Goal: Task Accomplishment & Management: Complete application form

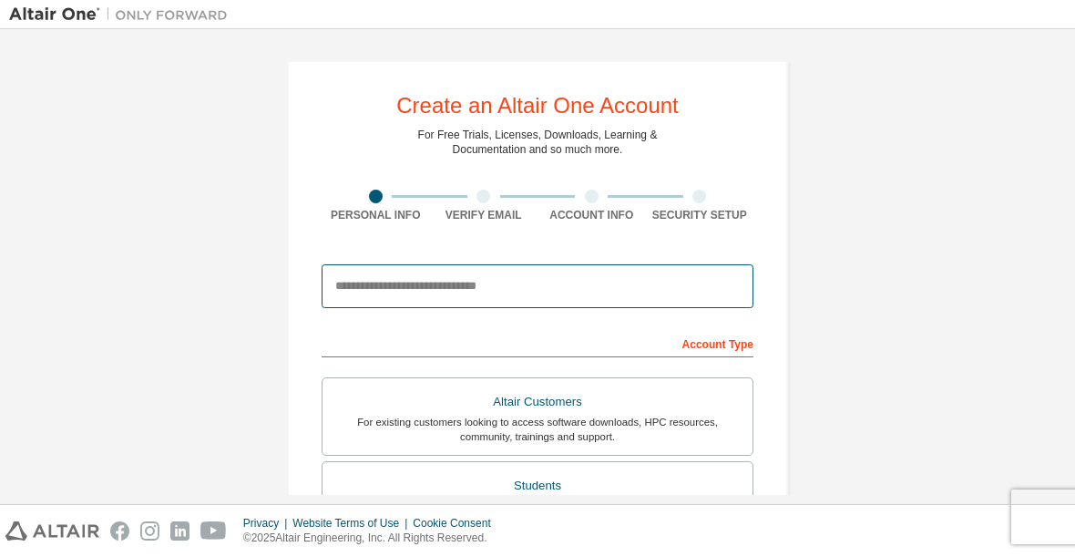
click at [477, 287] on input "email" at bounding box center [538, 286] width 432 height 44
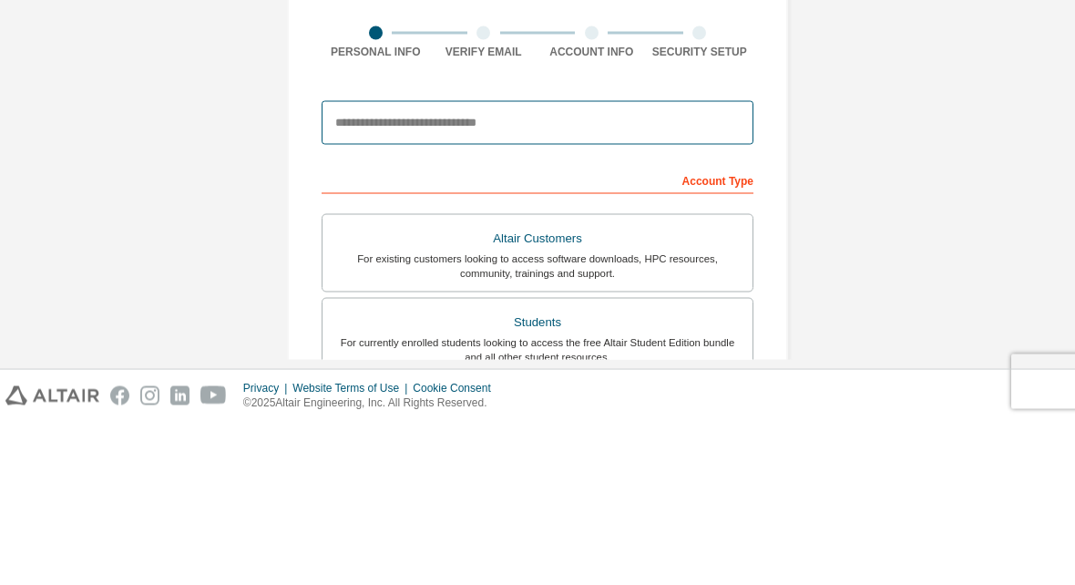
click at [434, 264] on input "email" at bounding box center [538, 286] width 432 height 44
paste input "**********"
type input "**********"
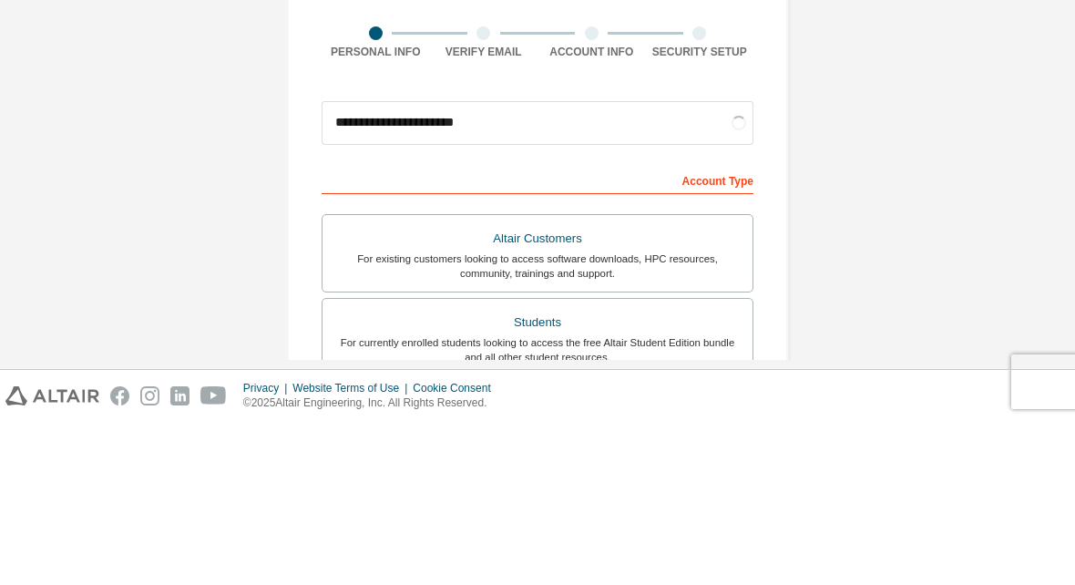
click at [916, 128] on div "**********" at bounding box center [537, 520] width 1057 height 965
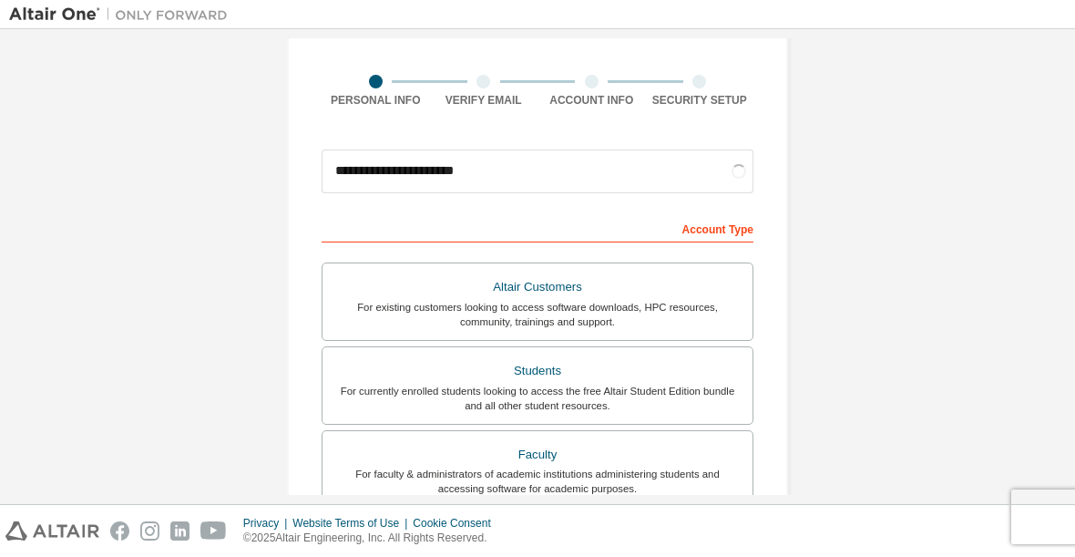
scroll to position [116, 0]
click at [346, 380] on div "Students" at bounding box center [537, 370] width 408 height 26
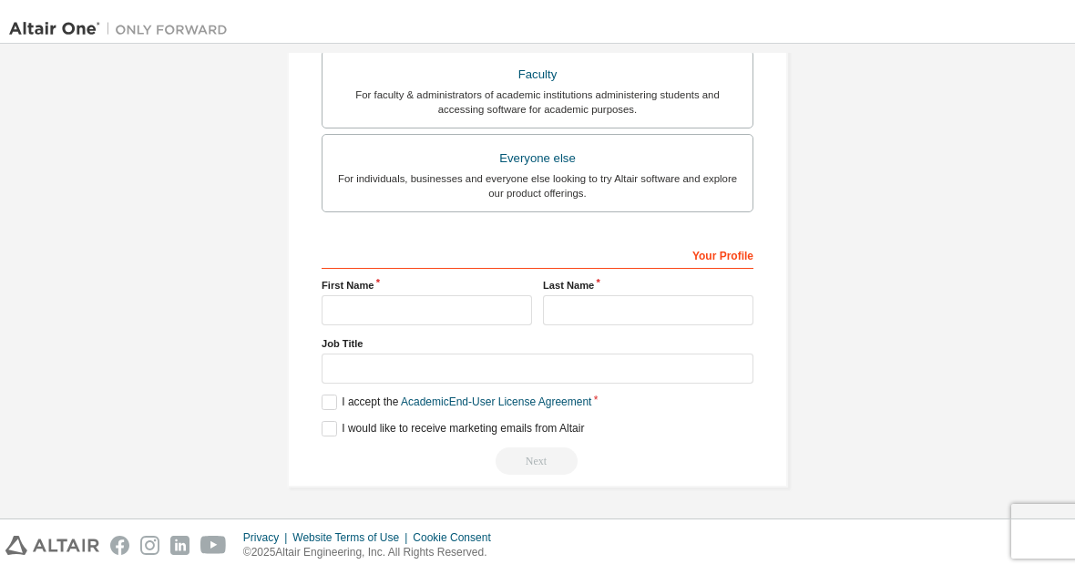
scroll to position [562, 0]
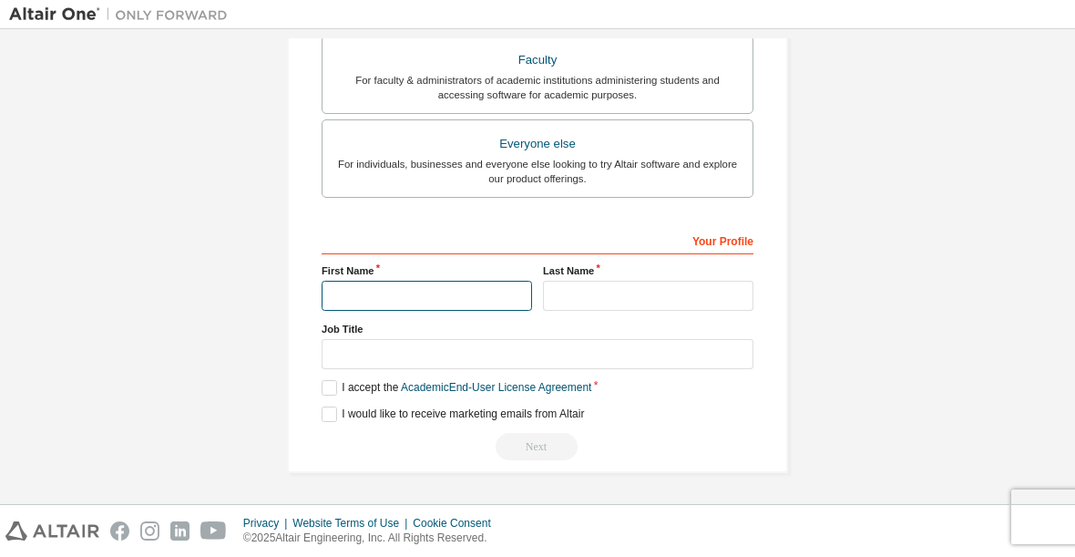
click at [448, 281] on input "text" at bounding box center [427, 296] width 210 height 30
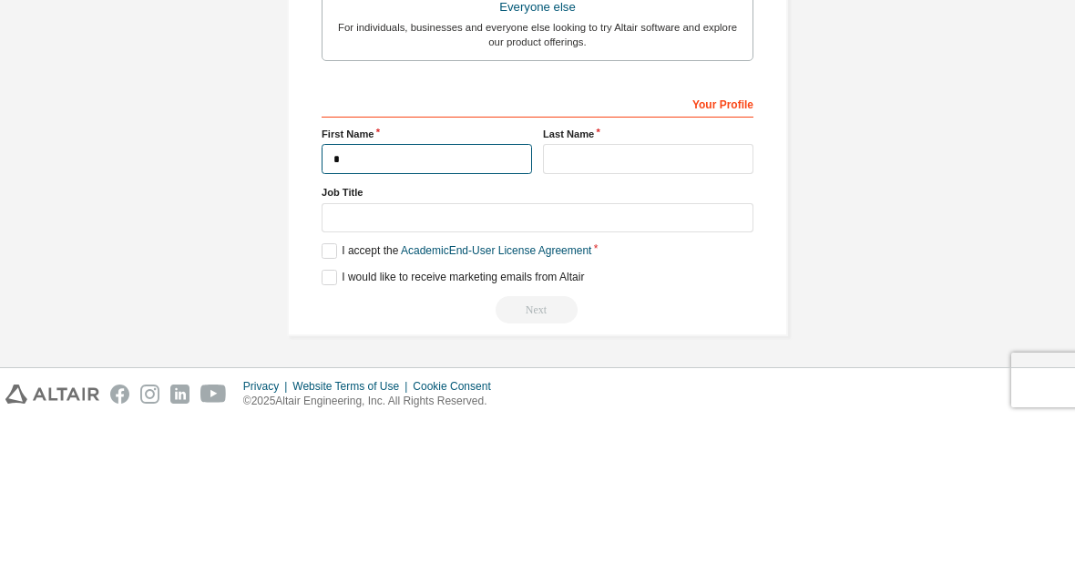
scroll to position [487, 0]
type input "**********"
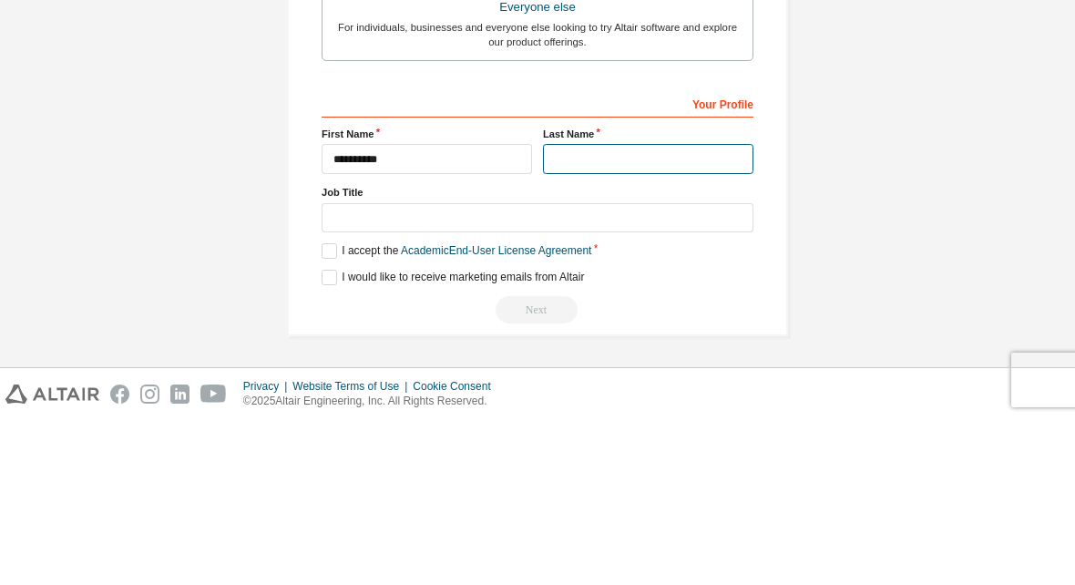
click at [640, 309] on input "text" at bounding box center [648, 324] width 210 height 30
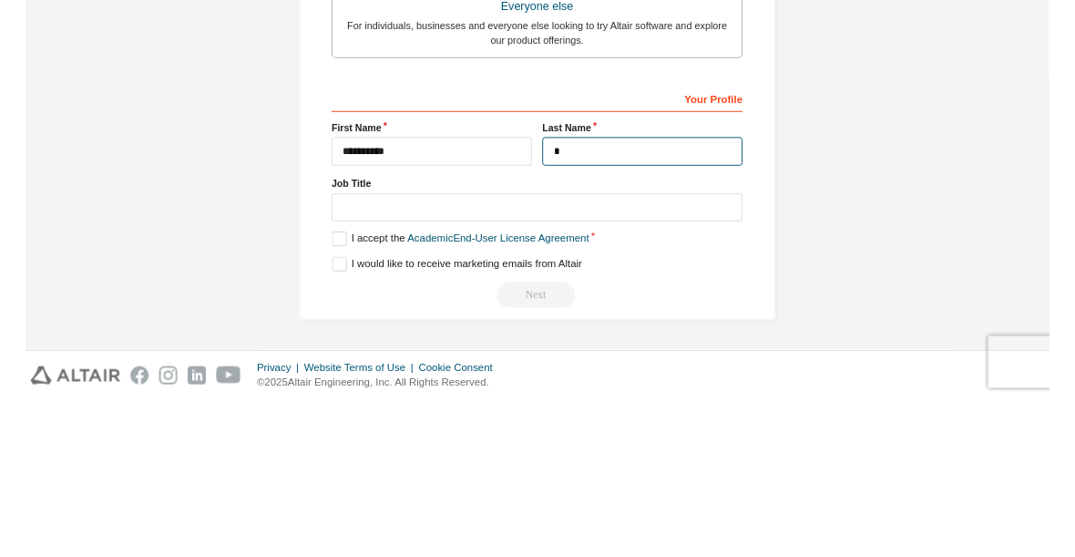
scroll to position [484, 0]
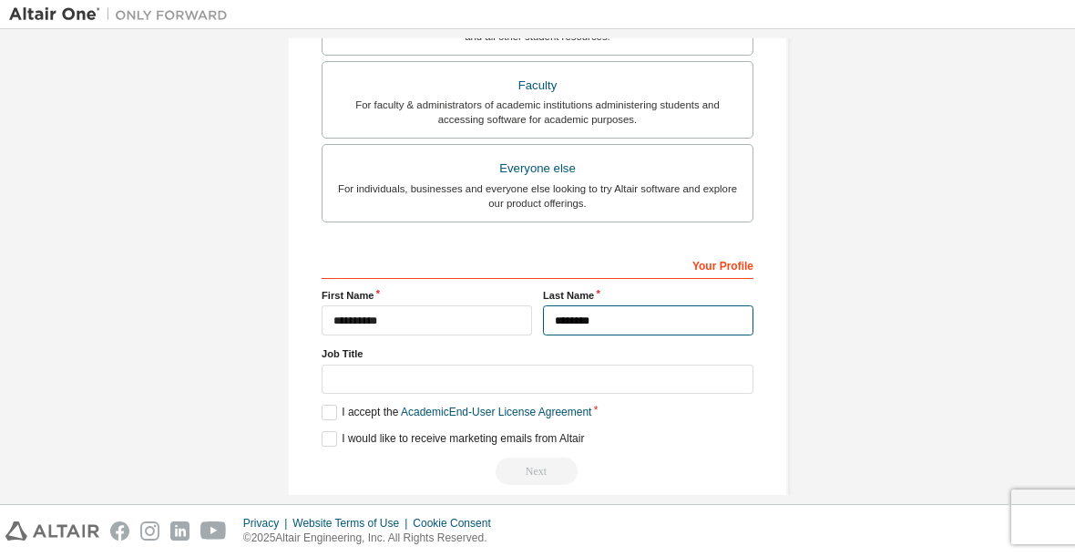
type input "********"
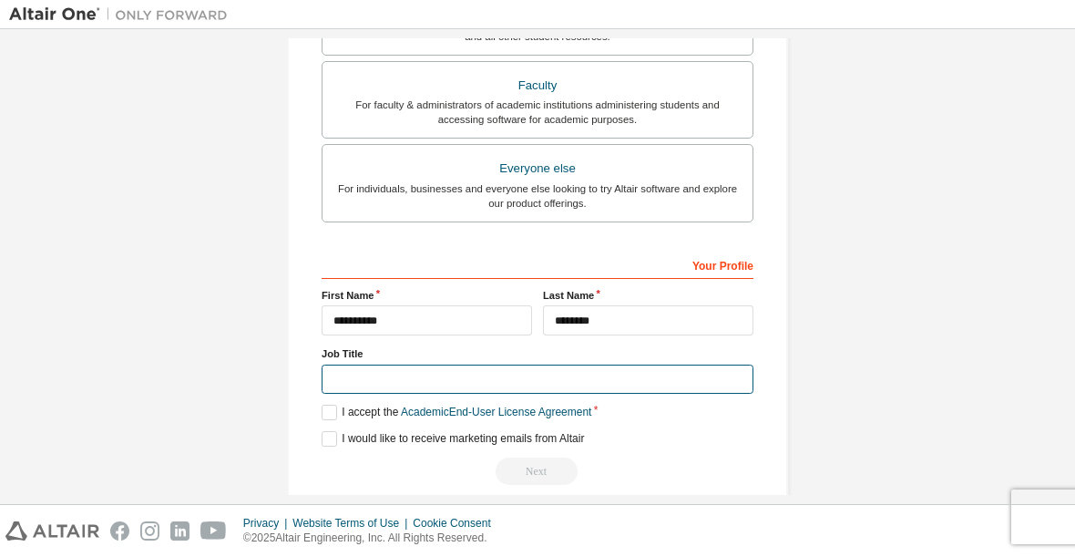
click at [340, 378] on input "text" at bounding box center [538, 379] width 432 height 30
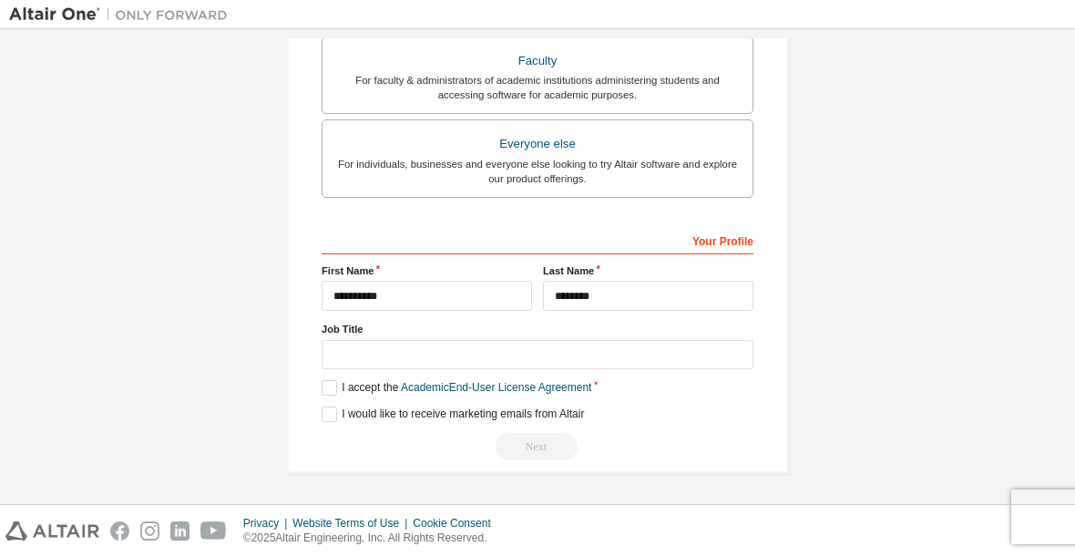
scroll to position [512, 0]
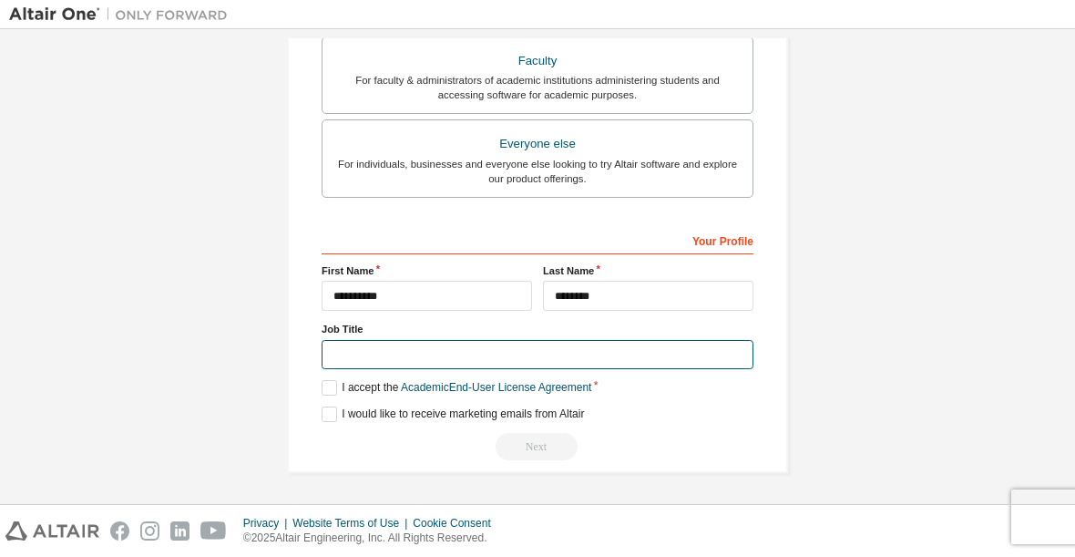
click at [359, 354] on input "text" at bounding box center [538, 355] width 432 height 30
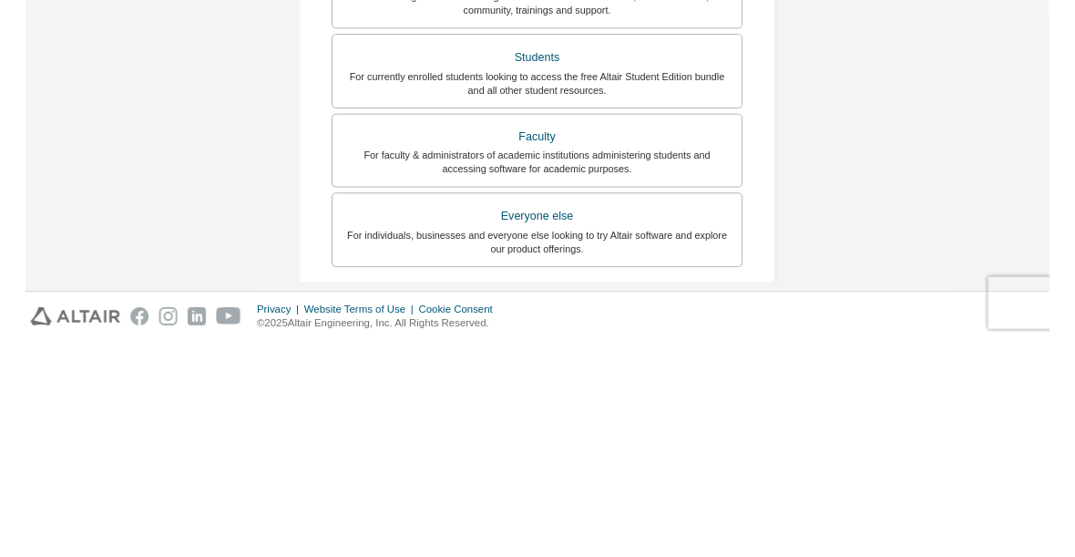
scroll to position [480, 0]
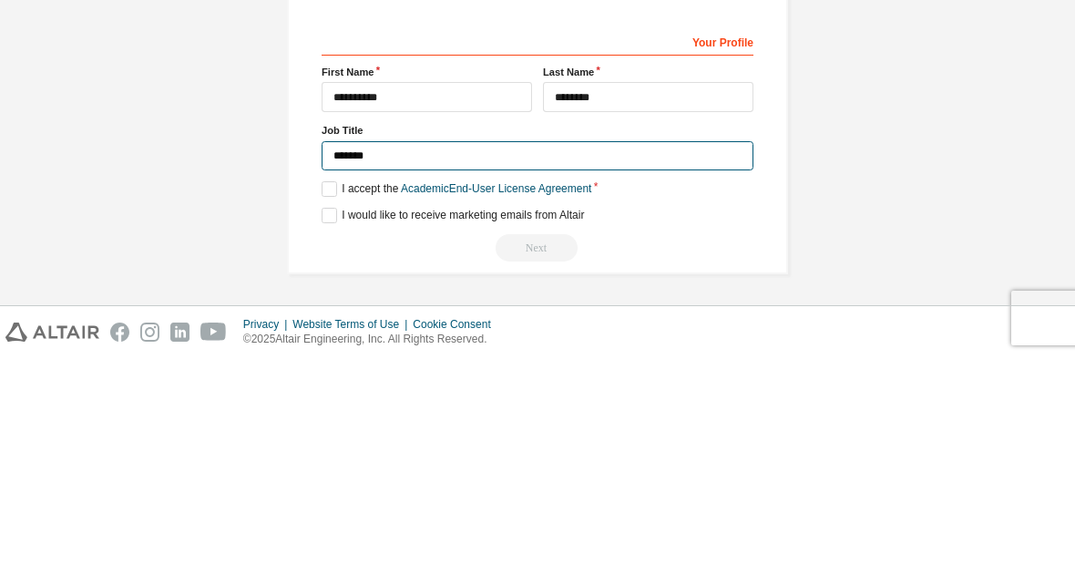
type input "*******"
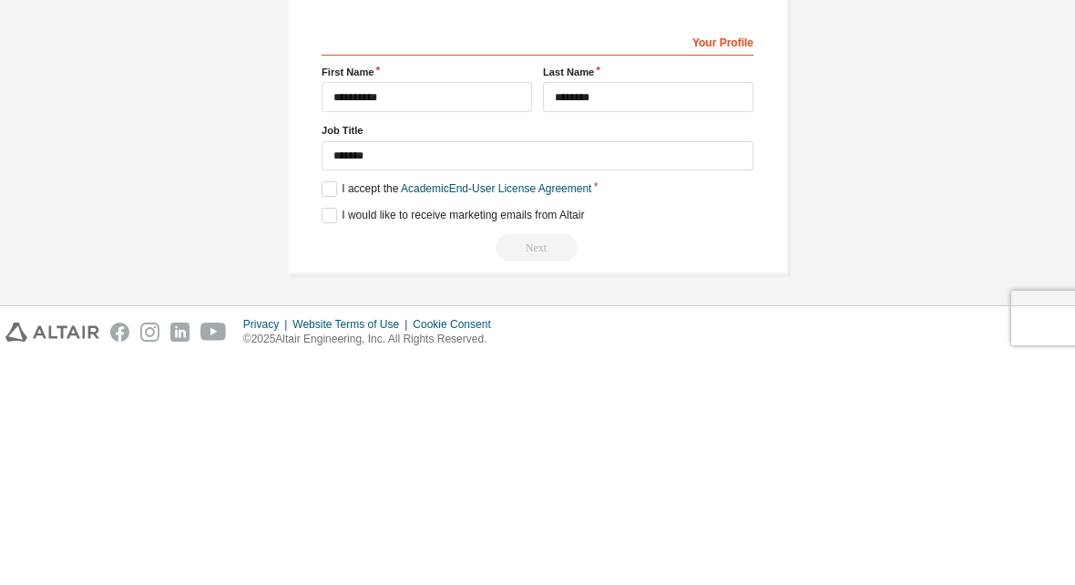
click at [920, 127] on div "**********" at bounding box center [537, 40] width 1057 height 965
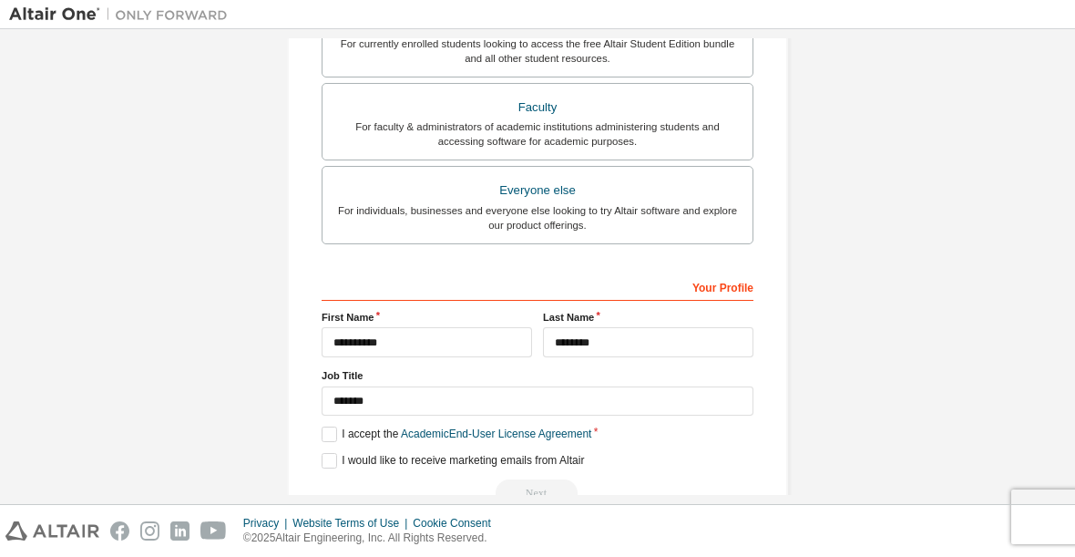
scroll to position [463, 0]
click at [322, 428] on label "I accept the Academic End-User License Agreement" at bounding box center [457, 432] width 270 height 15
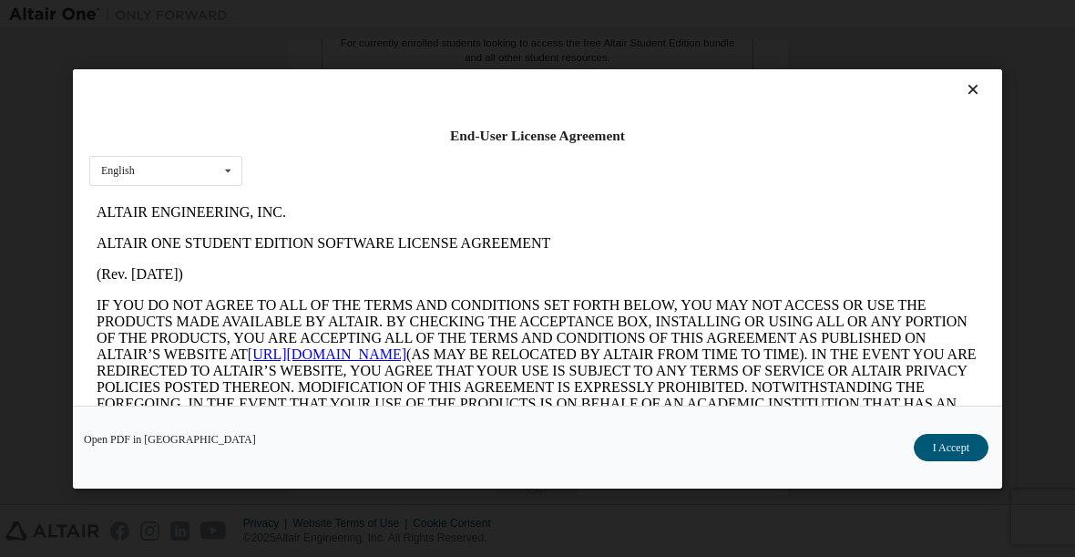
scroll to position [0, 0]
click at [960, 441] on button "I Accept" at bounding box center [951, 446] width 75 height 27
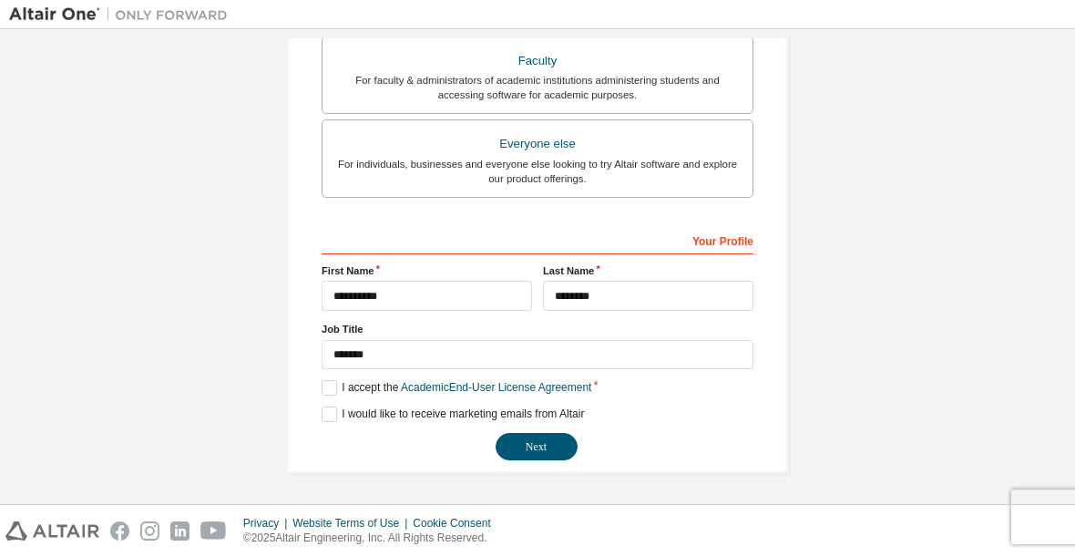
scroll to position [508, 0]
click at [547, 446] on button "Next" at bounding box center [537, 446] width 82 height 27
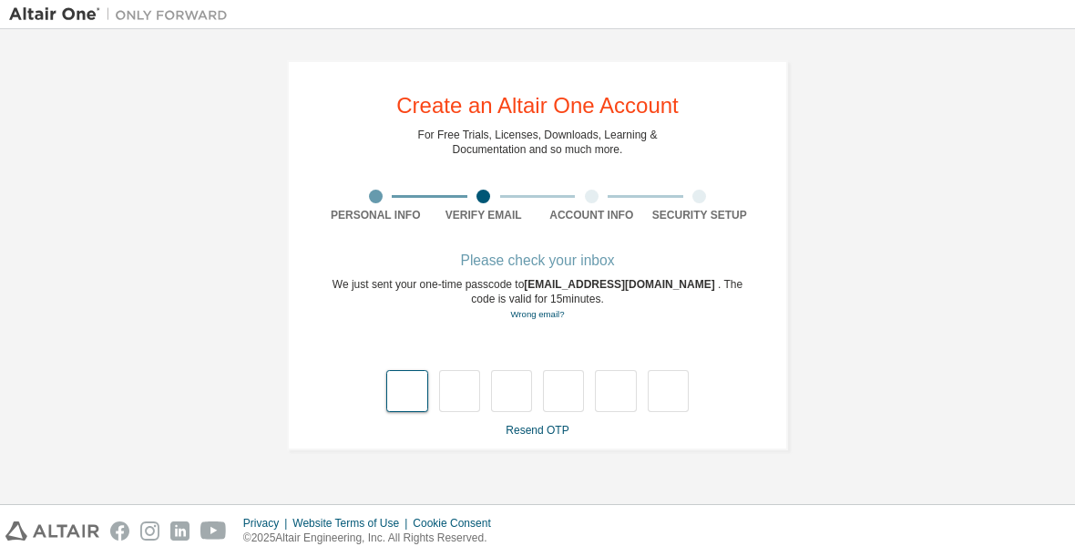
scroll to position [0, 0]
click at [404, 404] on input "text" at bounding box center [406, 391] width 41 height 42
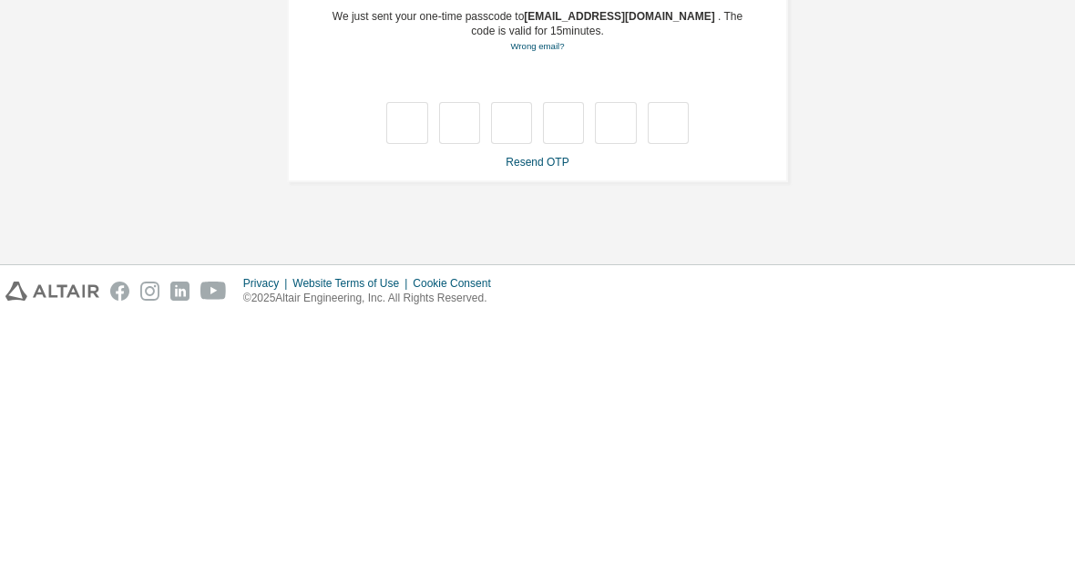
click at [63, 135] on div "**********" at bounding box center [537, 255] width 1057 height 434
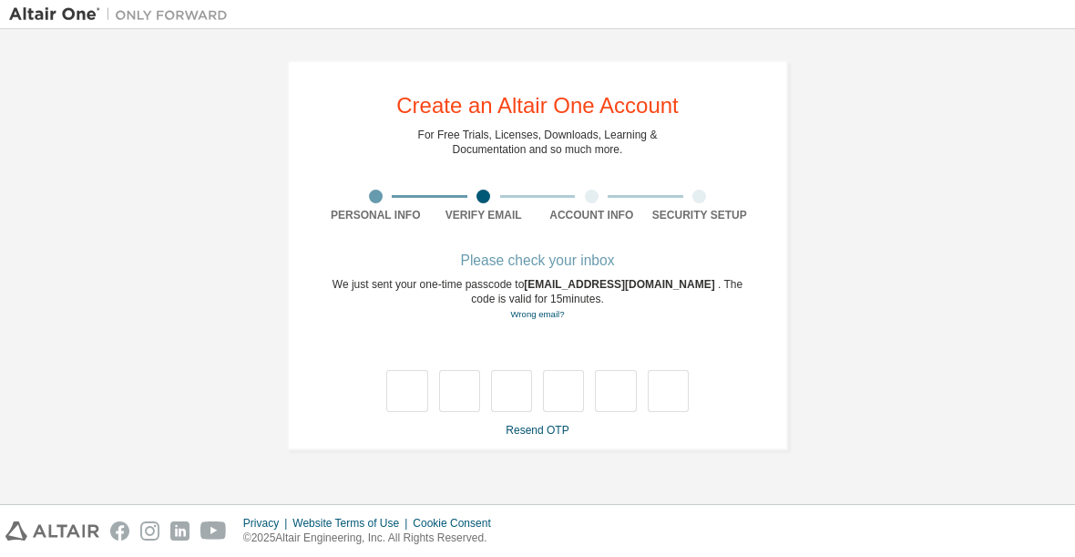
click at [382, 408] on div at bounding box center [538, 371] width 432 height 79
click at [418, 410] on input "text" at bounding box center [406, 391] width 41 height 42
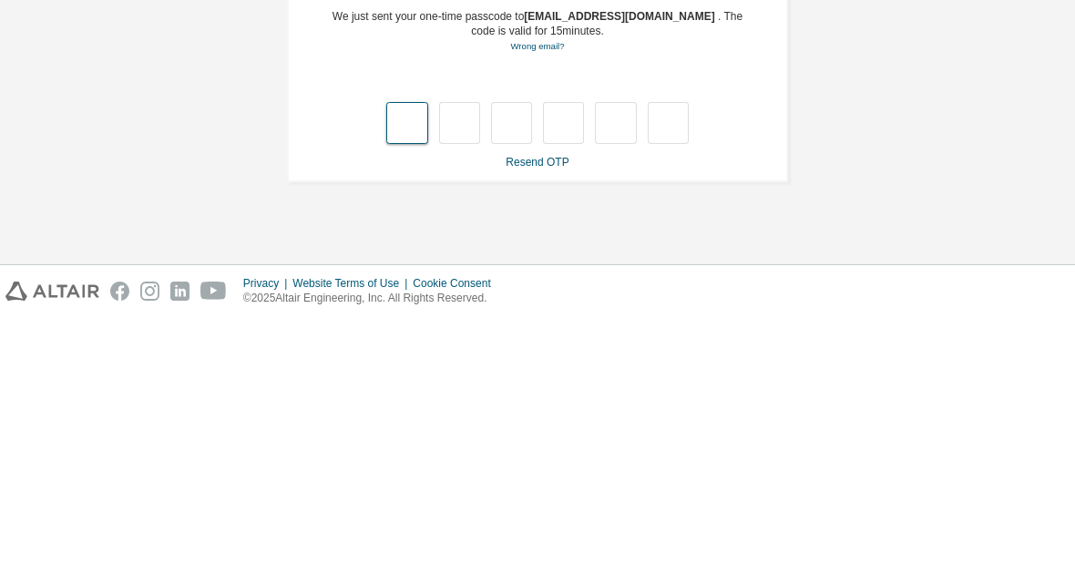
type input "*"
click at [451, 370] on input "*" at bounding box center [459, 391] width 41 height 42
click at [467, 370] on input "*" at bounding box center [459, 391] width 41 height 42
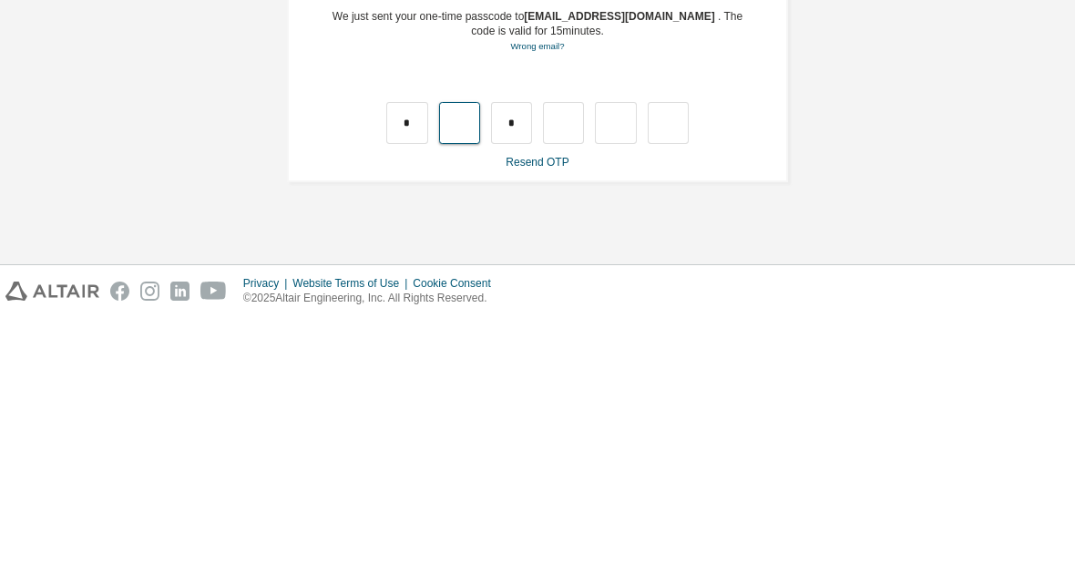
click at [473, 370] on input "text" at bounding box center [459, 391] width 41 height 42
type input "*"
click at [558, 370] on input "text" at bounding box center [563, 391] width 41 height 42
type input "*"
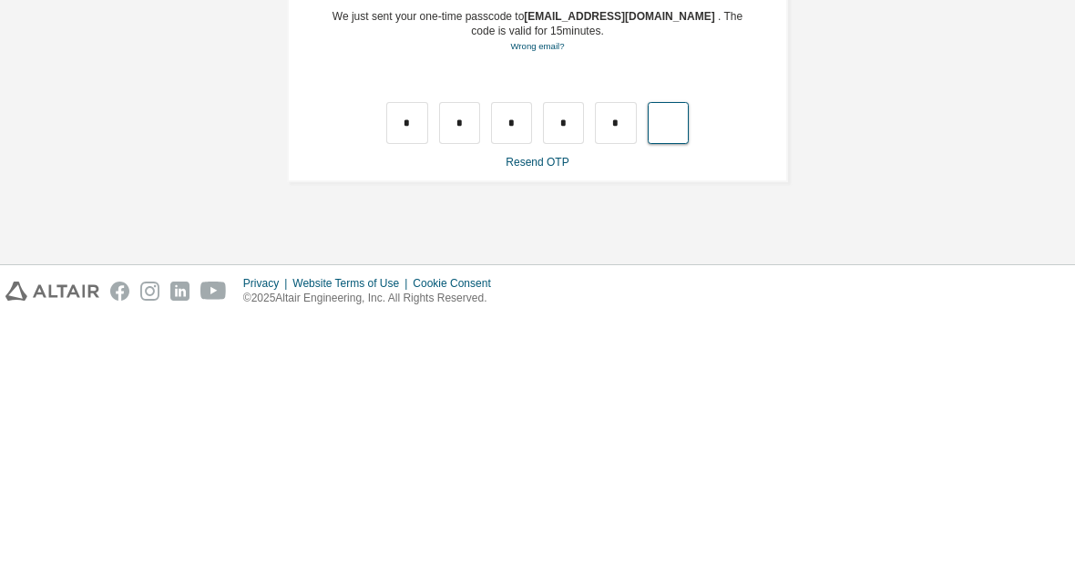
type input "*"
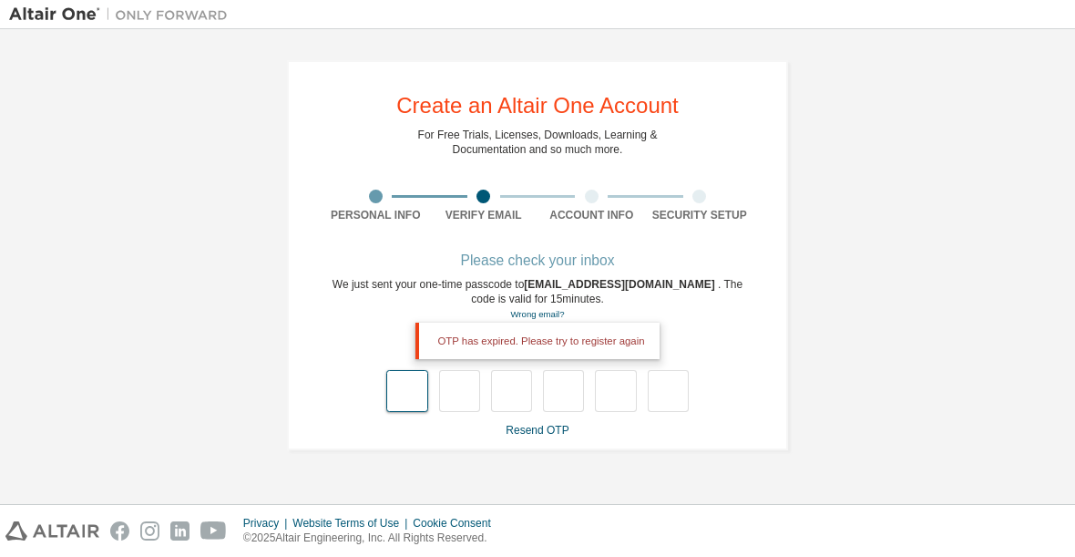
click at [405, 389] on input "text" at bounding box center [406, 391] width 41 height 42
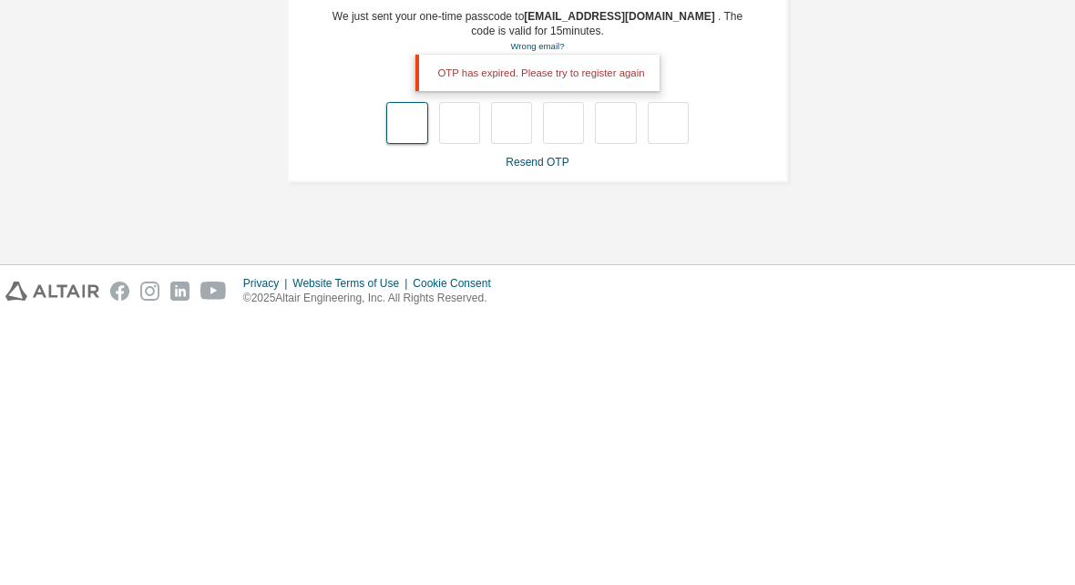
type input "*"
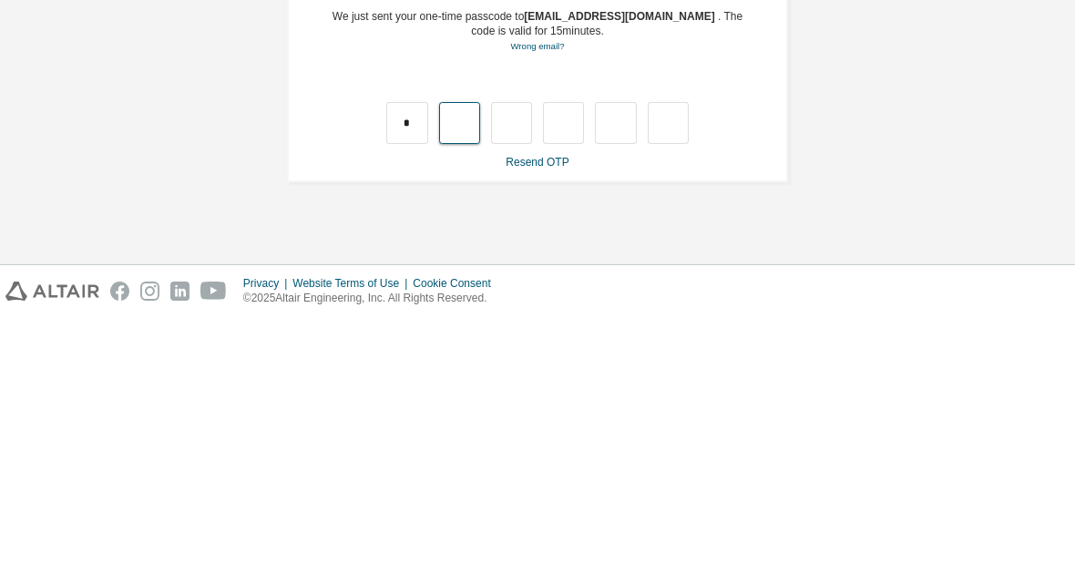
type input "*"
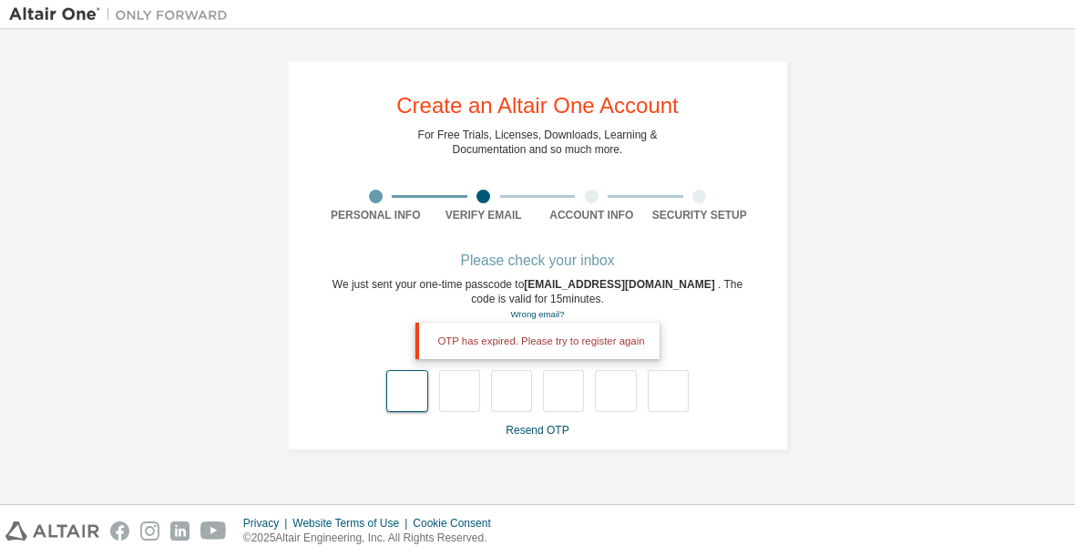
click at [394, 374] on input "text" at bounding box center [406, 391] width 41 height 42
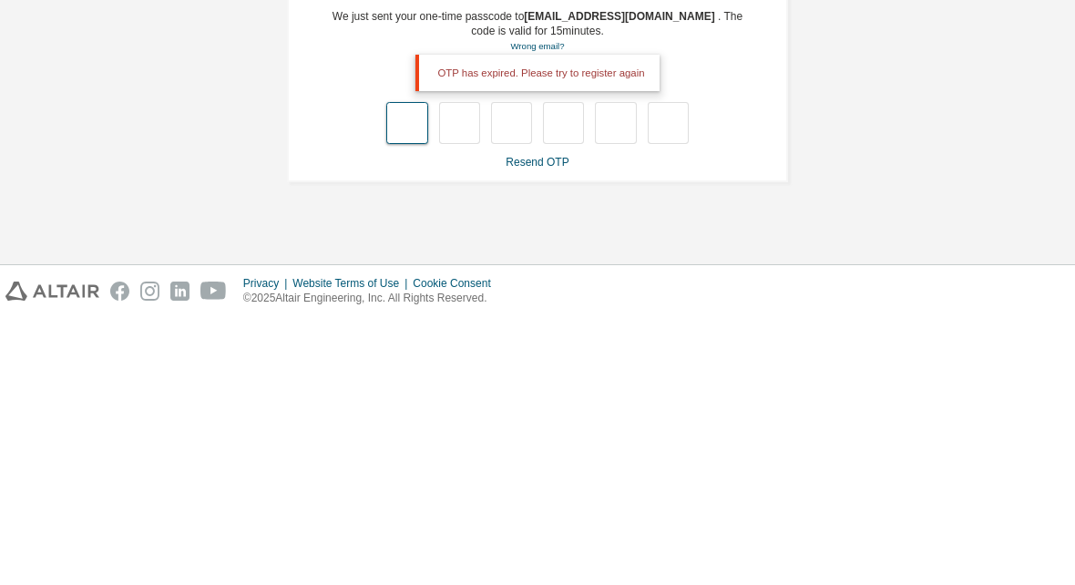
type input "*"
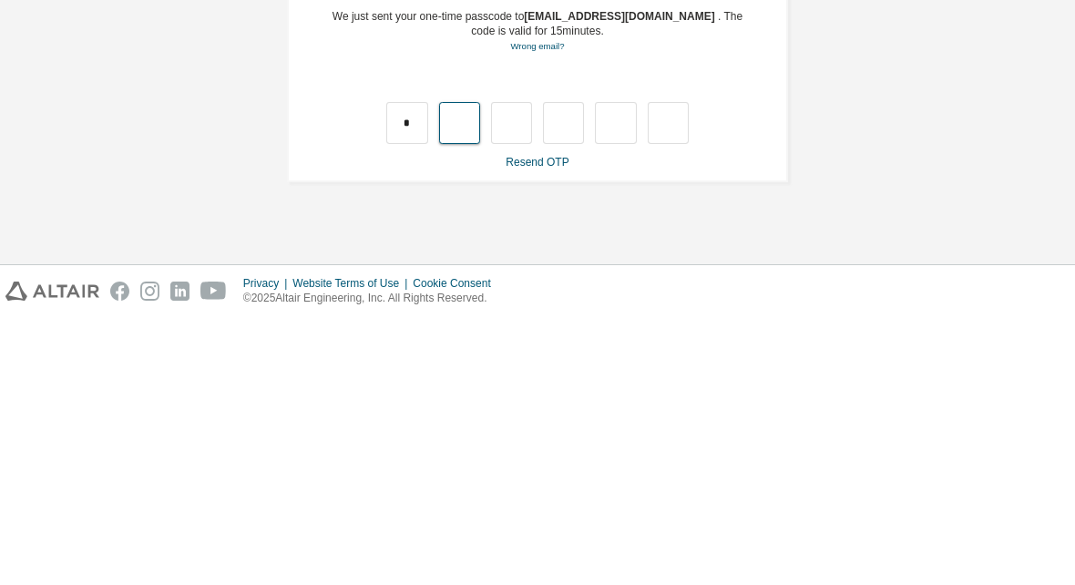
type input "*"
click at [469, 370] on input "*" at bounding box center [459, 391] width 41 height 42
click at [446, 370] on input "text" at bounding box center [459, 391] width 41 height 42
type input "*"
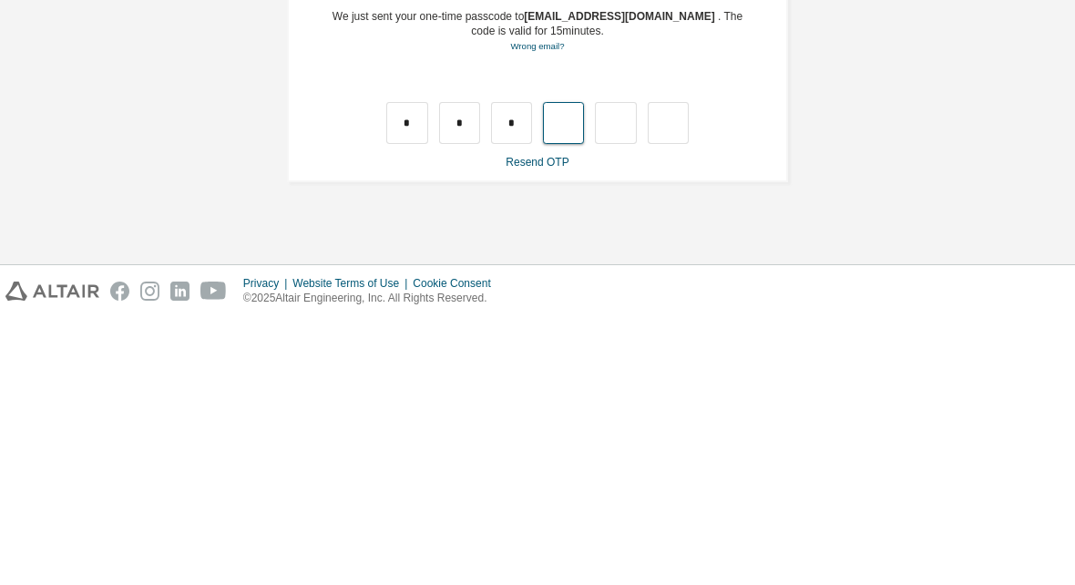
type input "*"
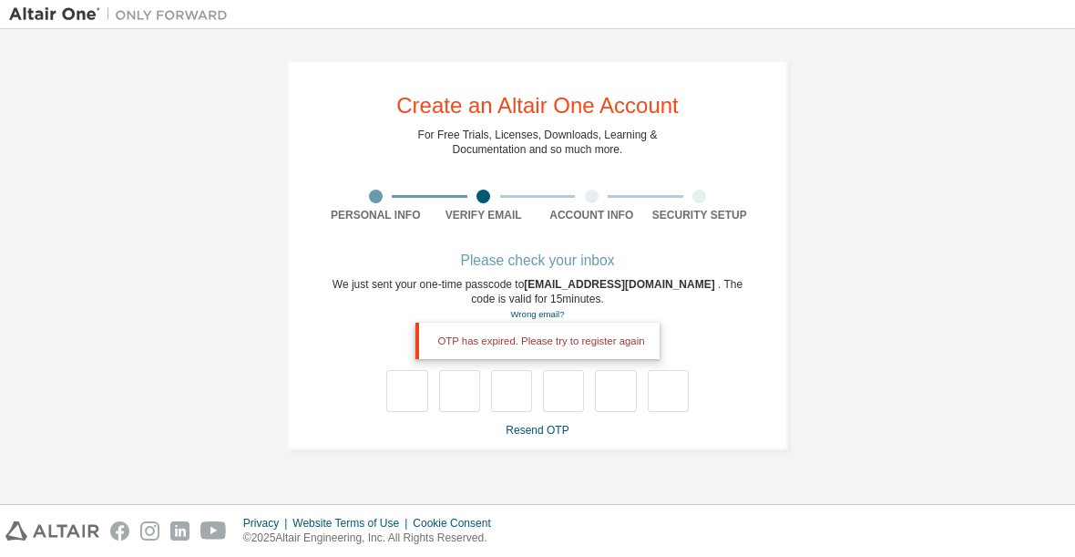
click at [510, 425] on link "Resend OTP" at bounding box center [537, 430] width 63 height 13
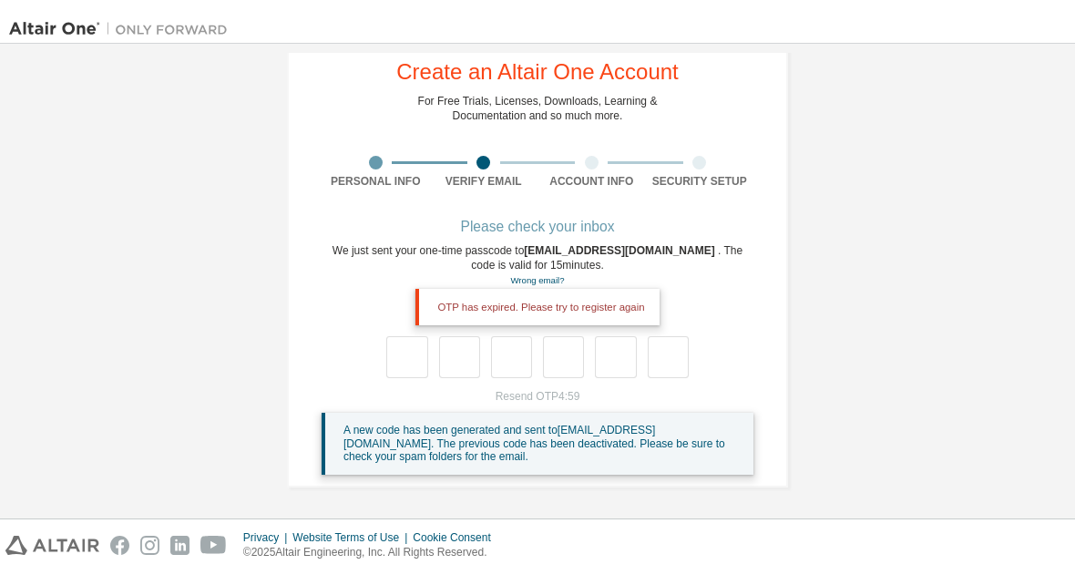
scroll to position [47, 0]
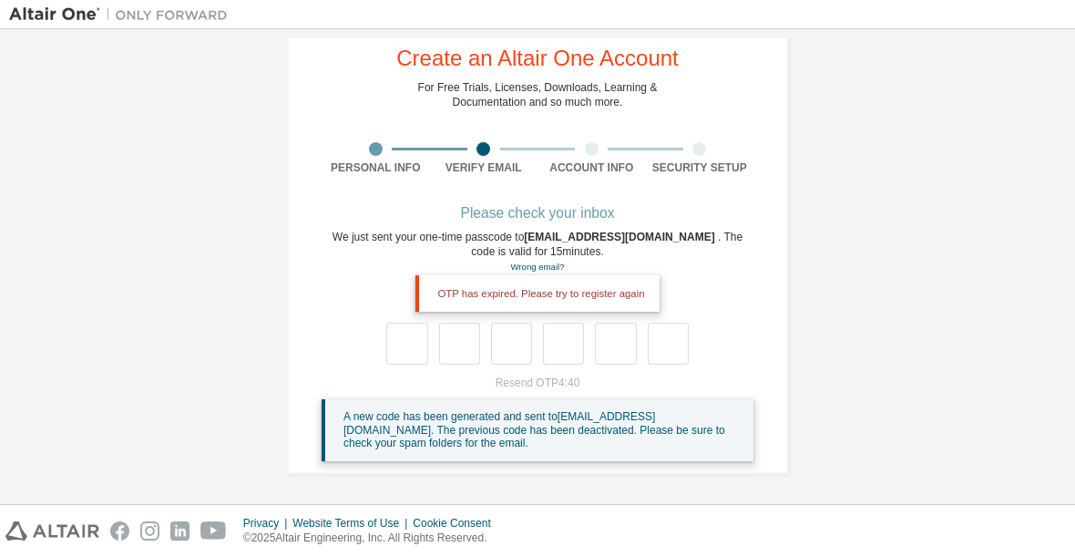
click at [794, 275] on div "**********" at bounding box center [537, 243] width 545 height 505
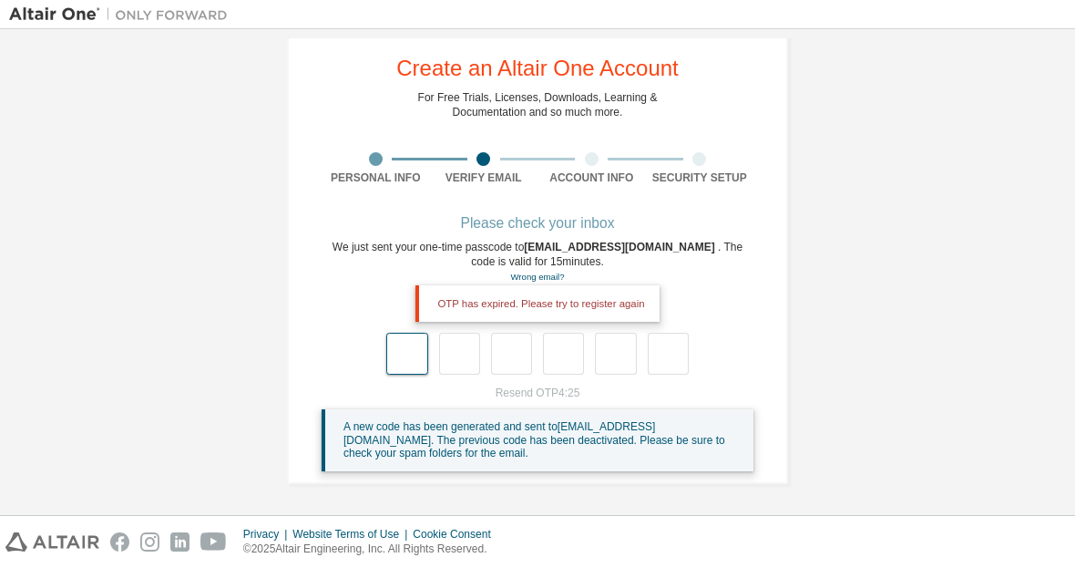
click at [418, 339] on input "text" at bounding box center [406, 353] width 41 height 42
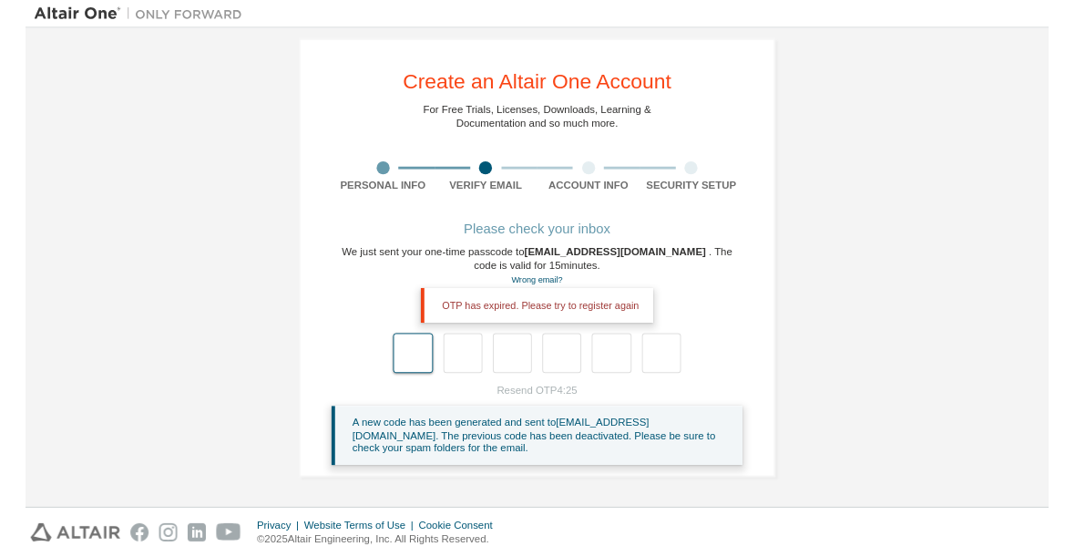
scroll to position [19, 0]
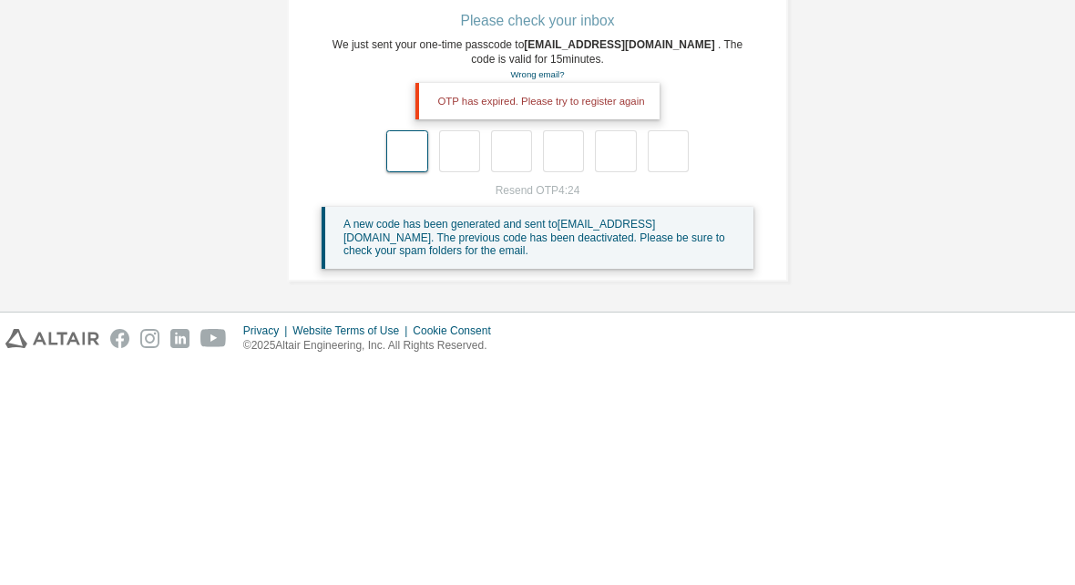
type input "*"
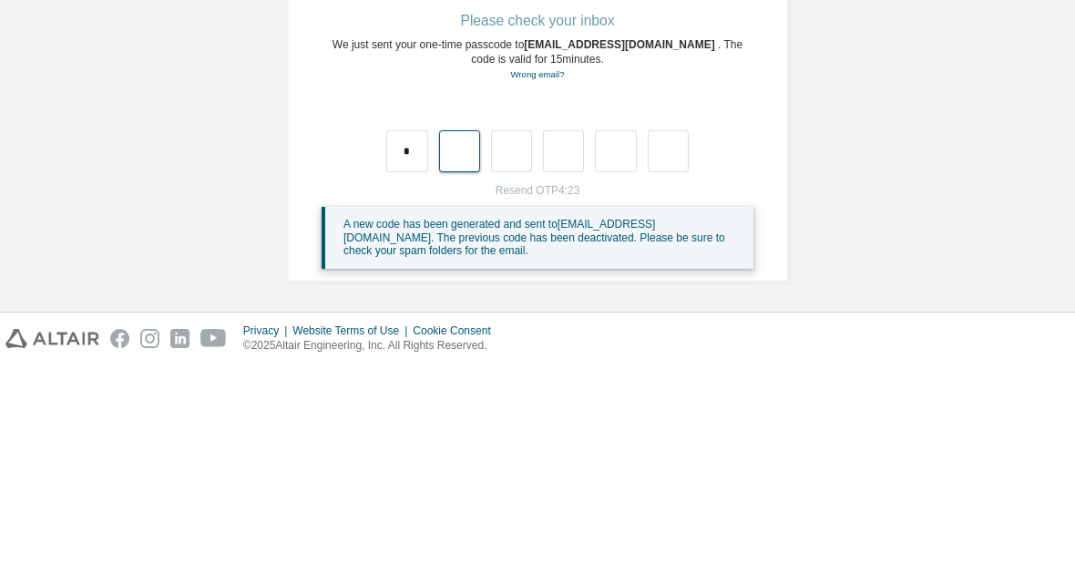
type input "*"
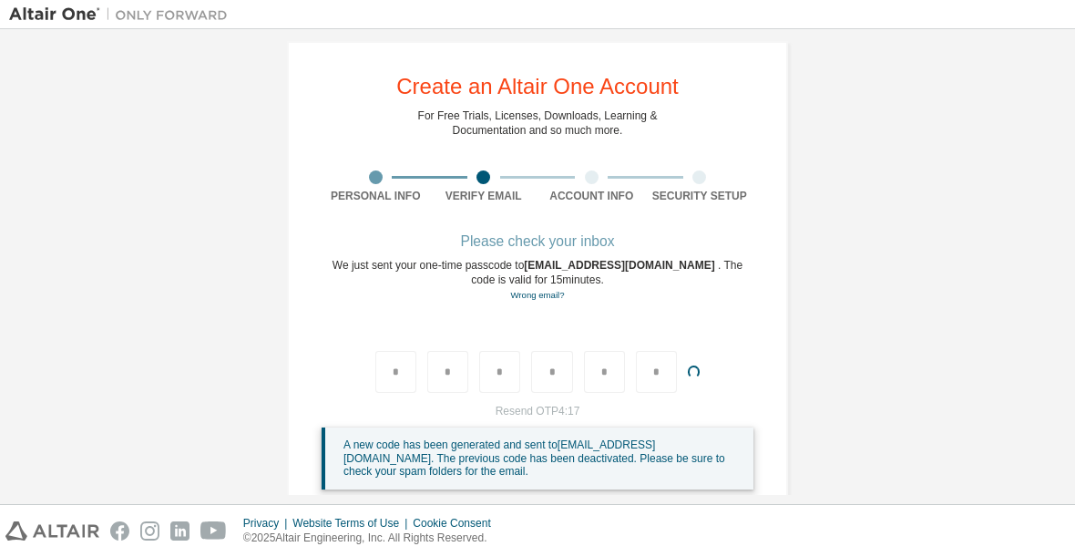
scroll to position [0, 0]
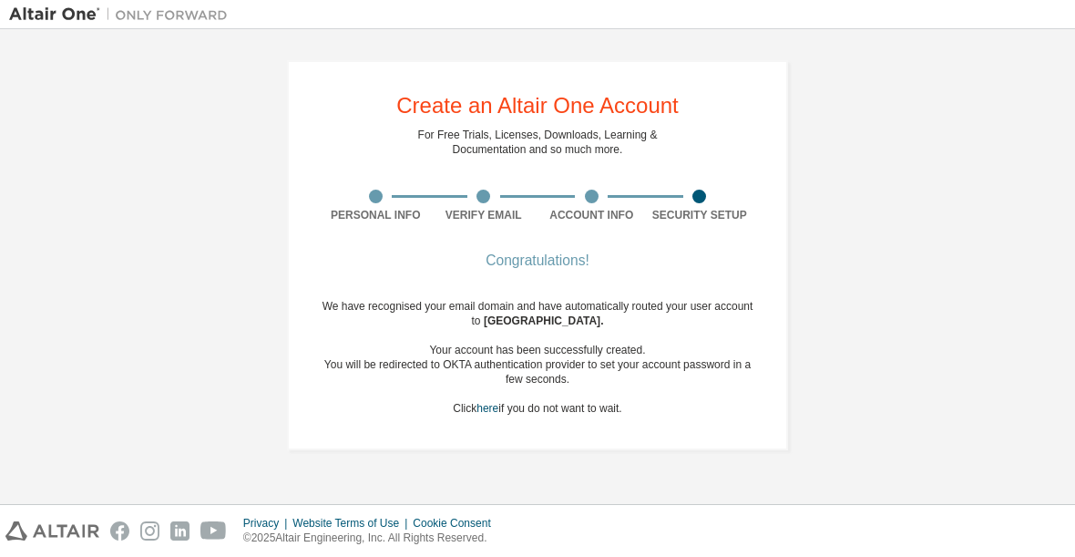
click at [379, 355] on div "Your account has been successfully created." at bounding box center [538, 350] width 432 height 15
click at [353, 305] on div "We have recognised your email domain and have automatically routed your user ac…" at bounding box center [538, 357] width 432 height 117
click at [578, 256] on div "Congratulations!" at bounding box center [538, 260] width 432 height 11
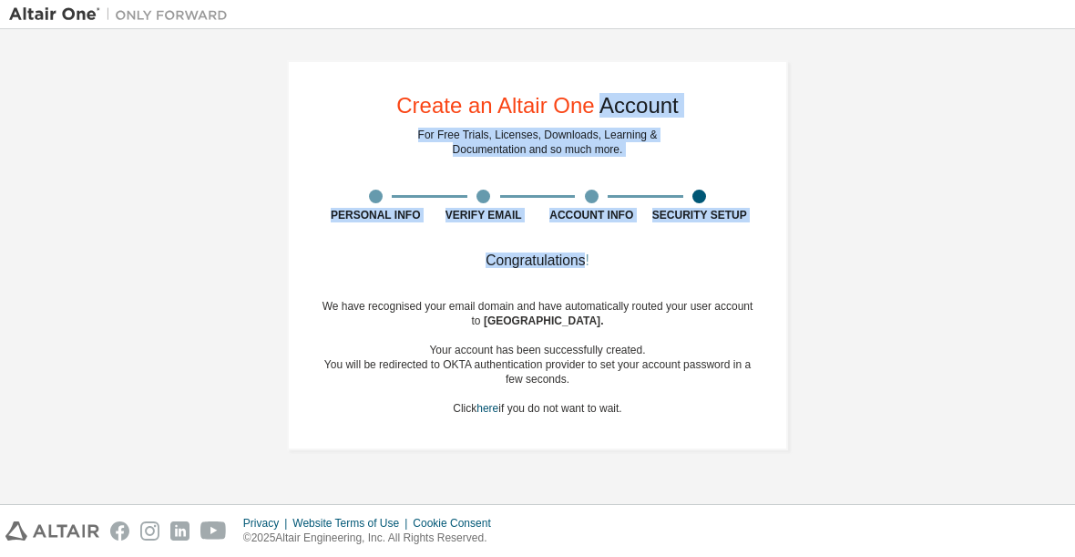
click at [702, 323] on div "We have recognised your email domain and have automatically routed your user ac…" at bounding box center [538, 357] width 432 height 117
